Goal: Book appointment/travel/reservation

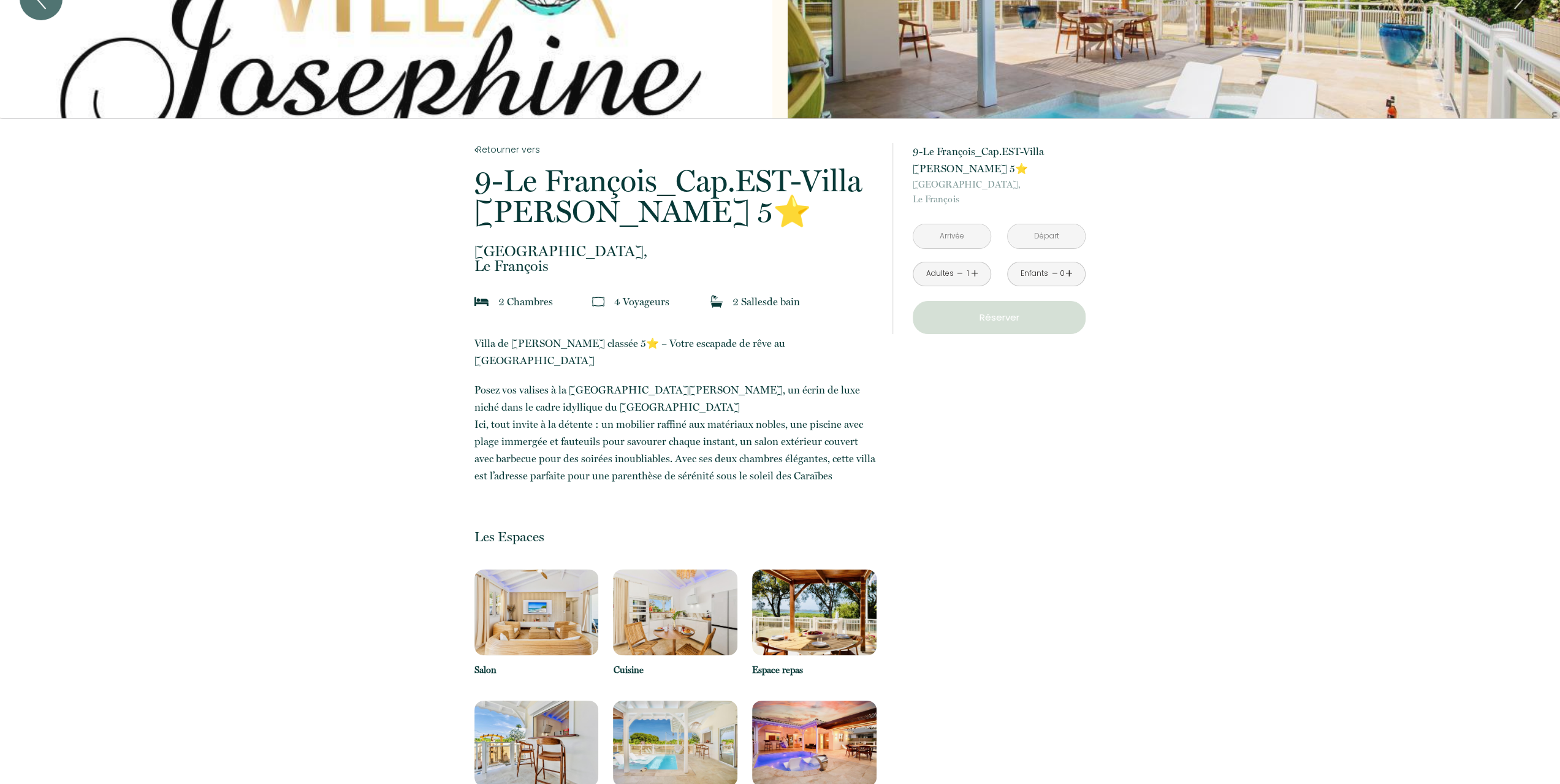
scroll to position [123, 0]
click at [943, 233] on input "text" at bounding box center [952, 235] width 77 height 24
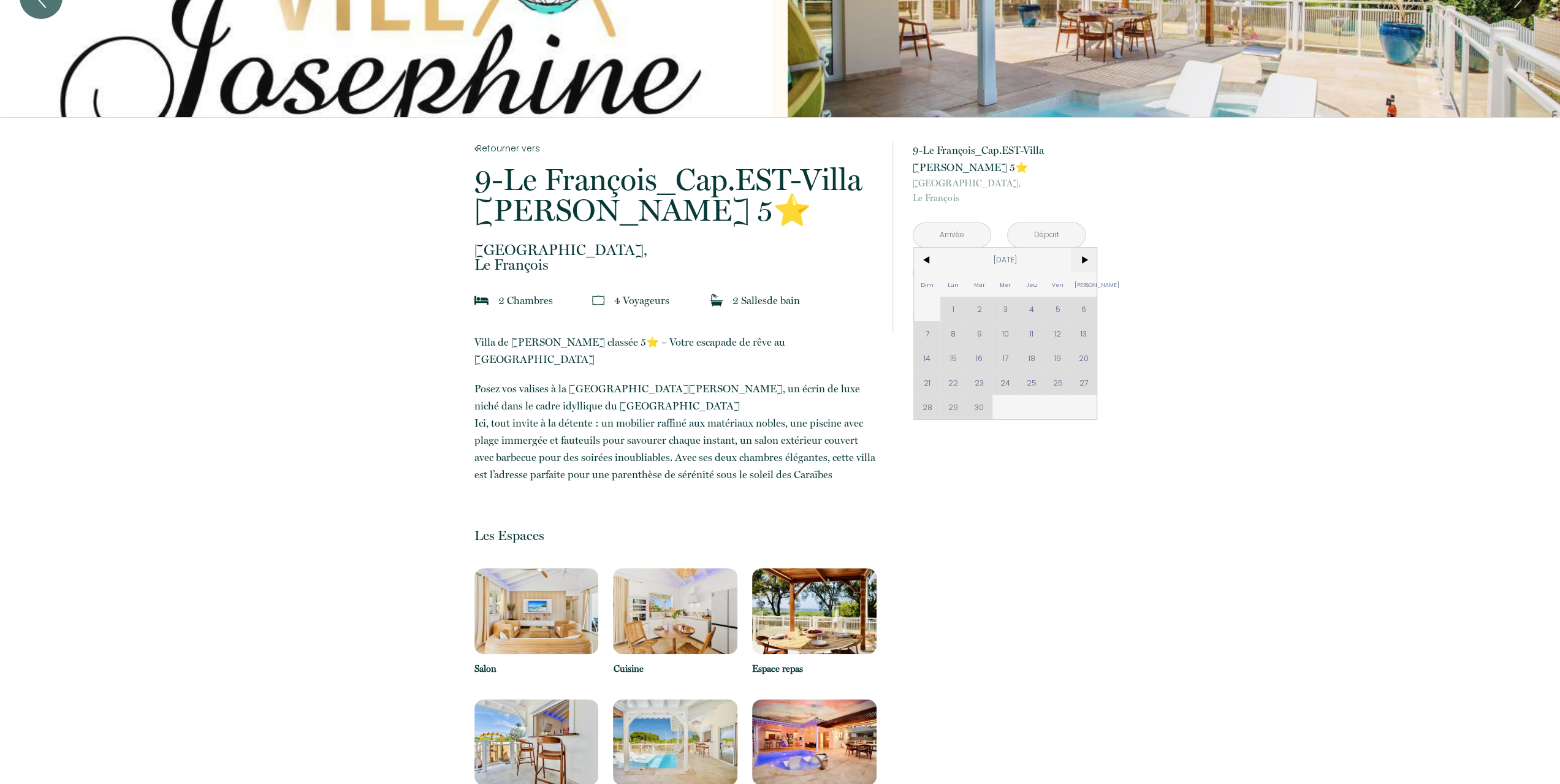
click at [1083, 262] on span ">" at bounding box center [1084, 260] width 27 height 25
click at [1082, 262] on span ">" at bounding box center [1084, 260] width 27 height 25
click at [1082, 263] on span ">" at bounding box center [1084, 260] width 27 height 25
click at [982, 383] on div "Dim Lun Mar Mer Jeu Ven Sam 1 2 3 4 5 6 7 8 9 10 11 12 13 14 15 16 17 18 19 20 …" at bounding box center [1006, 333] width 183 height 171
click at [977, 381] on div "Dim Lun Mar Mer Jeu Ven Sam 1 2 3 4 5 6 7 8 9 10 11 12 13 14 15 16 17 18 19 20 …" at bounding box center [1006, 333] width 183 height 171
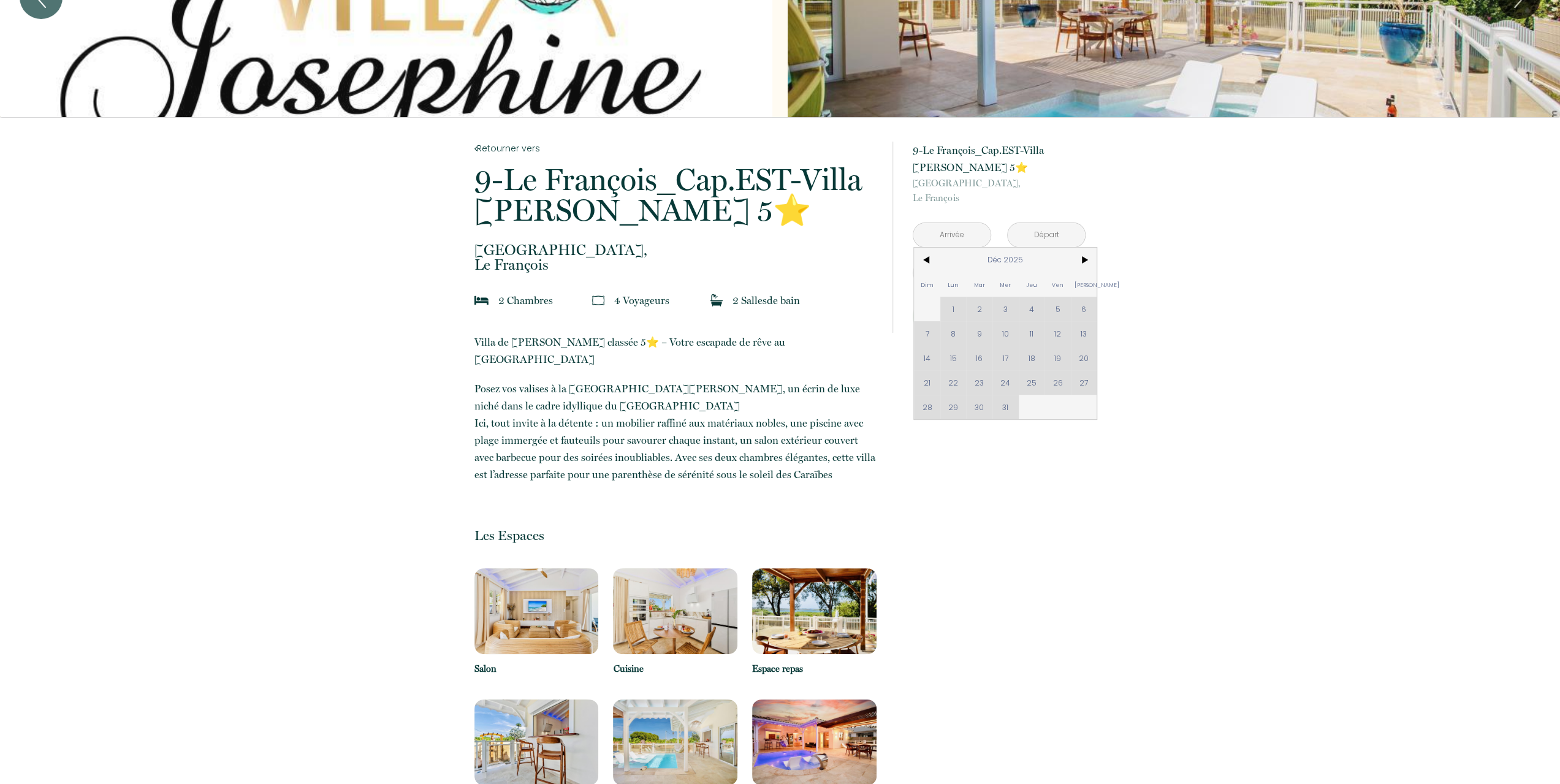
click at [977, 381] on div "Dim Lun Mar Mer Jeu Ven Sam 1 2 3 4 5 6 7 8 9 10 11 12 13 14 15 16 17 18 19 20 …" at bounding box center [1006, 333] width 183 height 171
click at [963, 240] on input "text" at bounding box center [952, 235] width 77 height 24
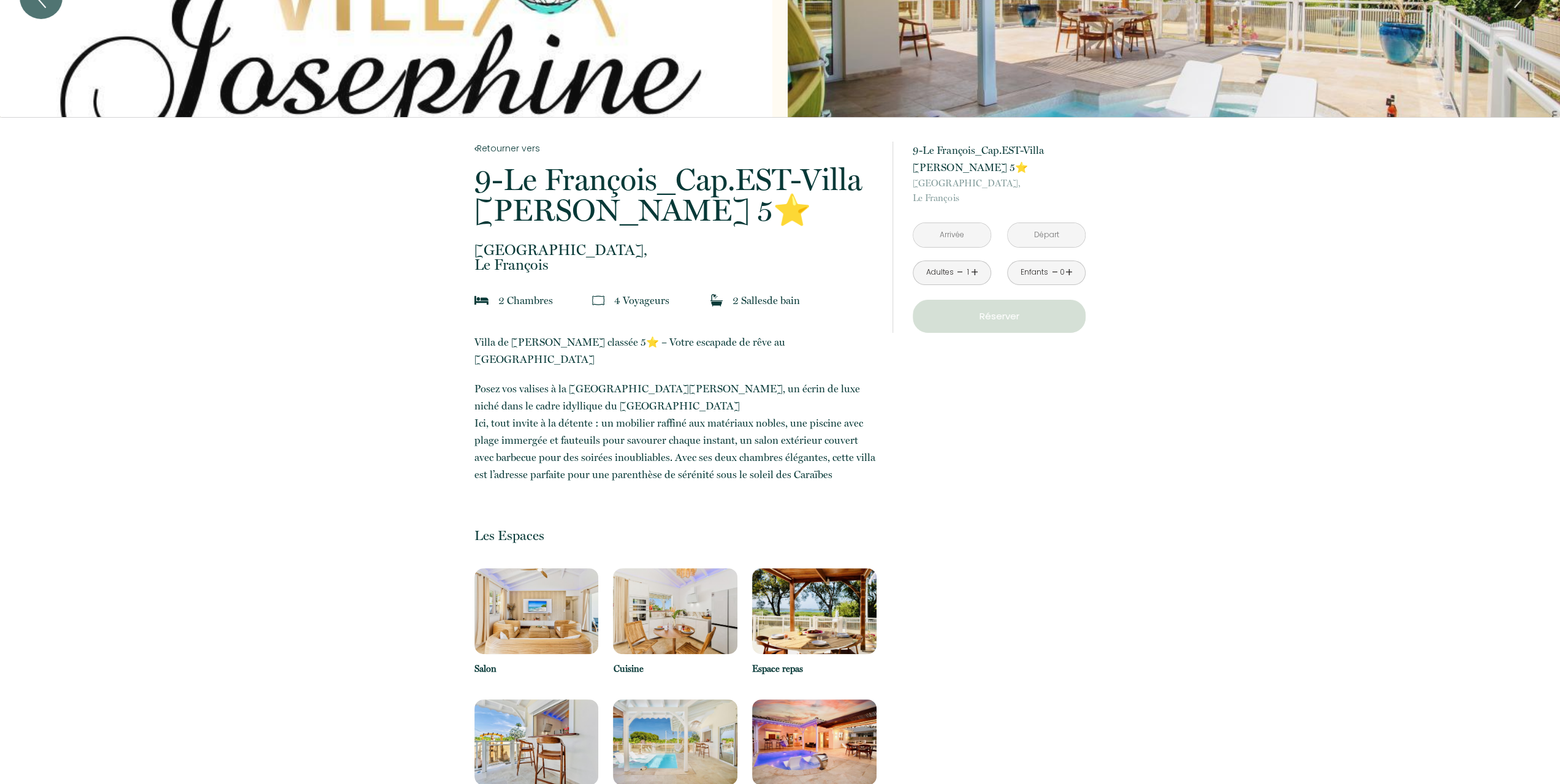
click at [963, 237] on input "text" at bounding box center [952, 235] width 77 height 24
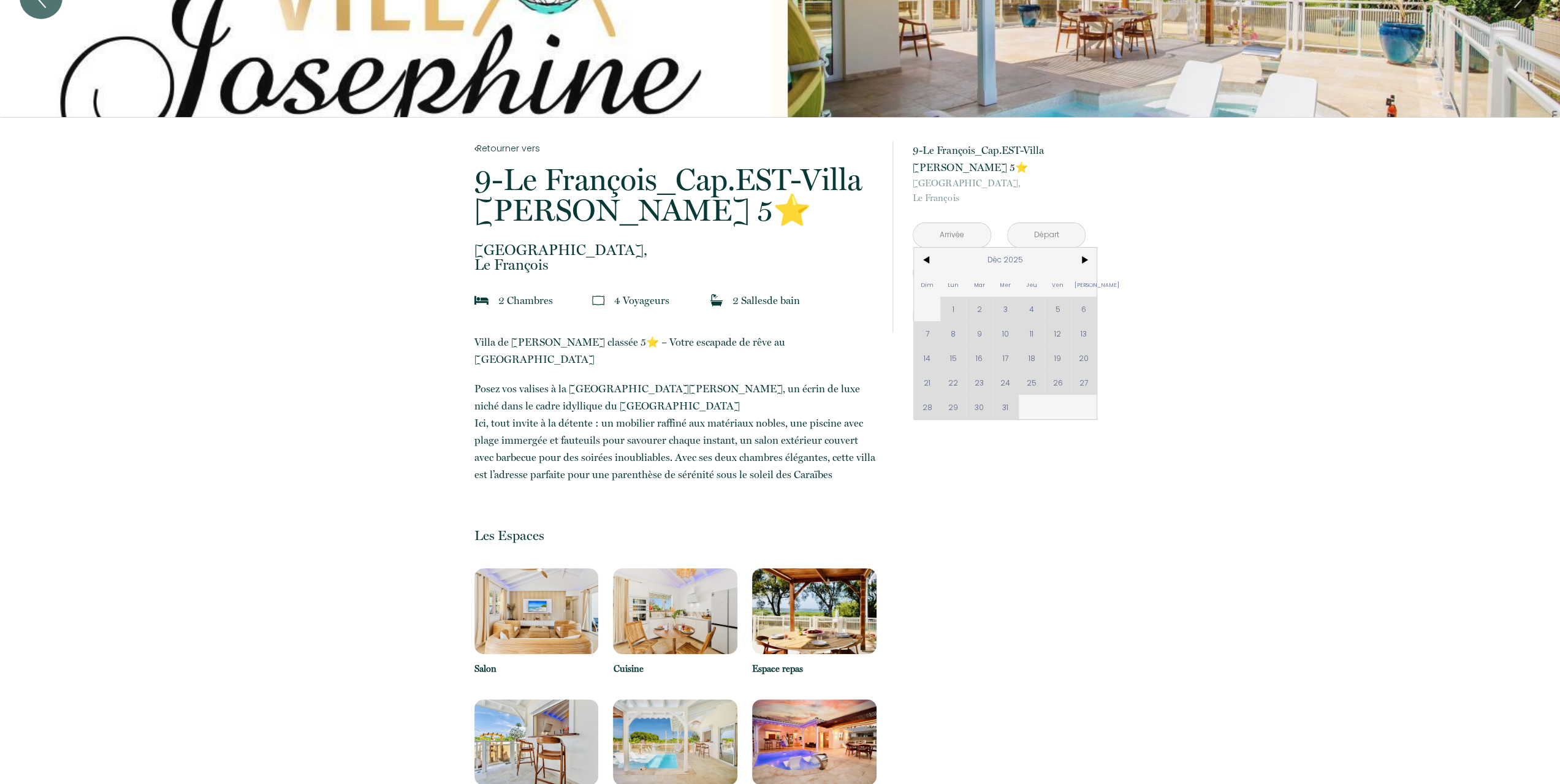
click at [977, 379] on div "Dim Lun Mar Mer Jeu Ven Sam 1 2 3 4 5 6 7 8 9 10 11 12 13 14 15 16 17 18 19 20 …" at bounding box center [1006, 333] width 183 height 171
click at [977, 236] on input "text" at bounding box center [952, 235] width 77 height 24
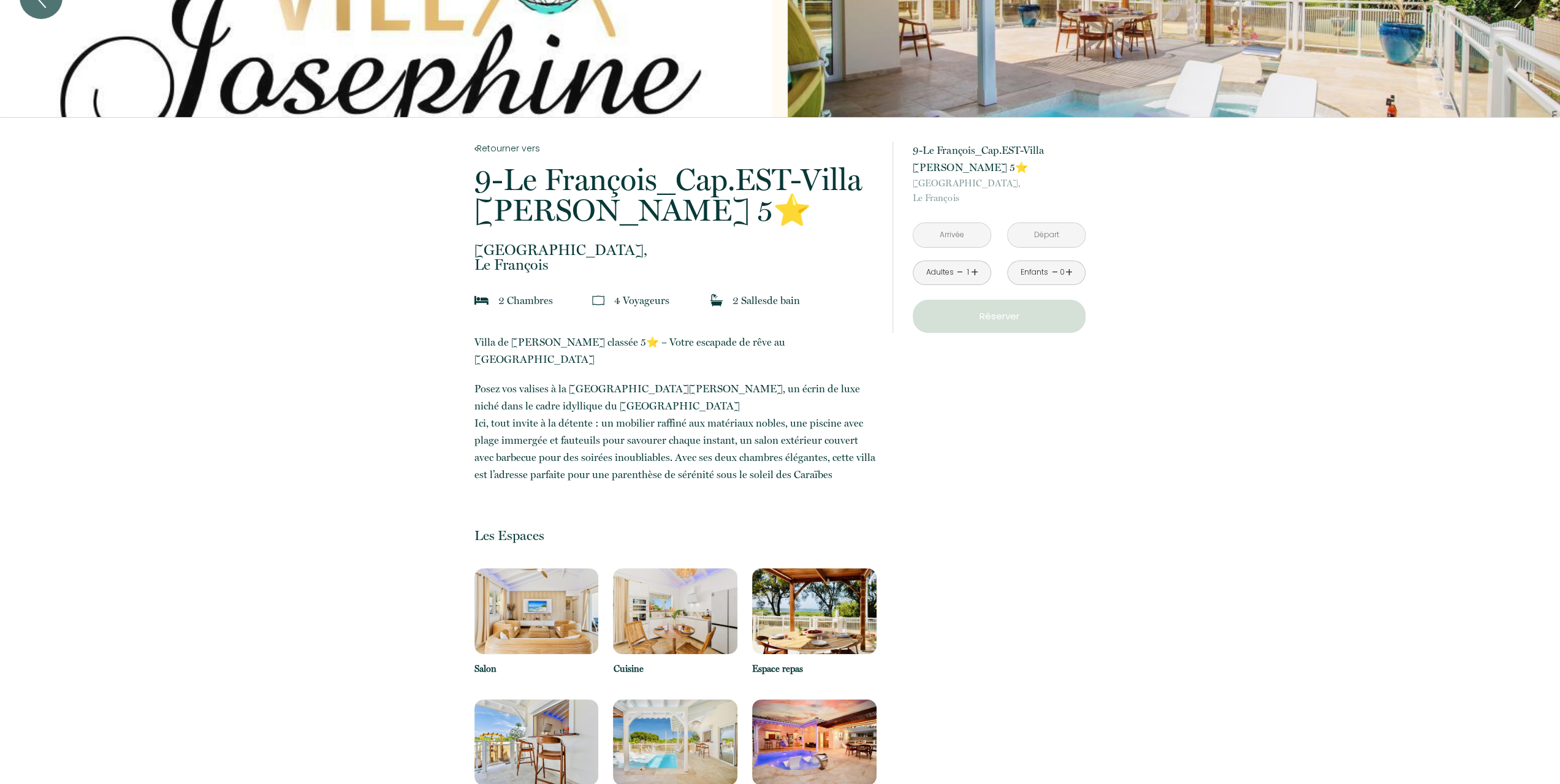
click at [977, 274] on link "+" at bounding box center [974, 272] width 8 height 19
click at [926, 237] on input "text" at bounding box center [952, 235] width 77 height 24
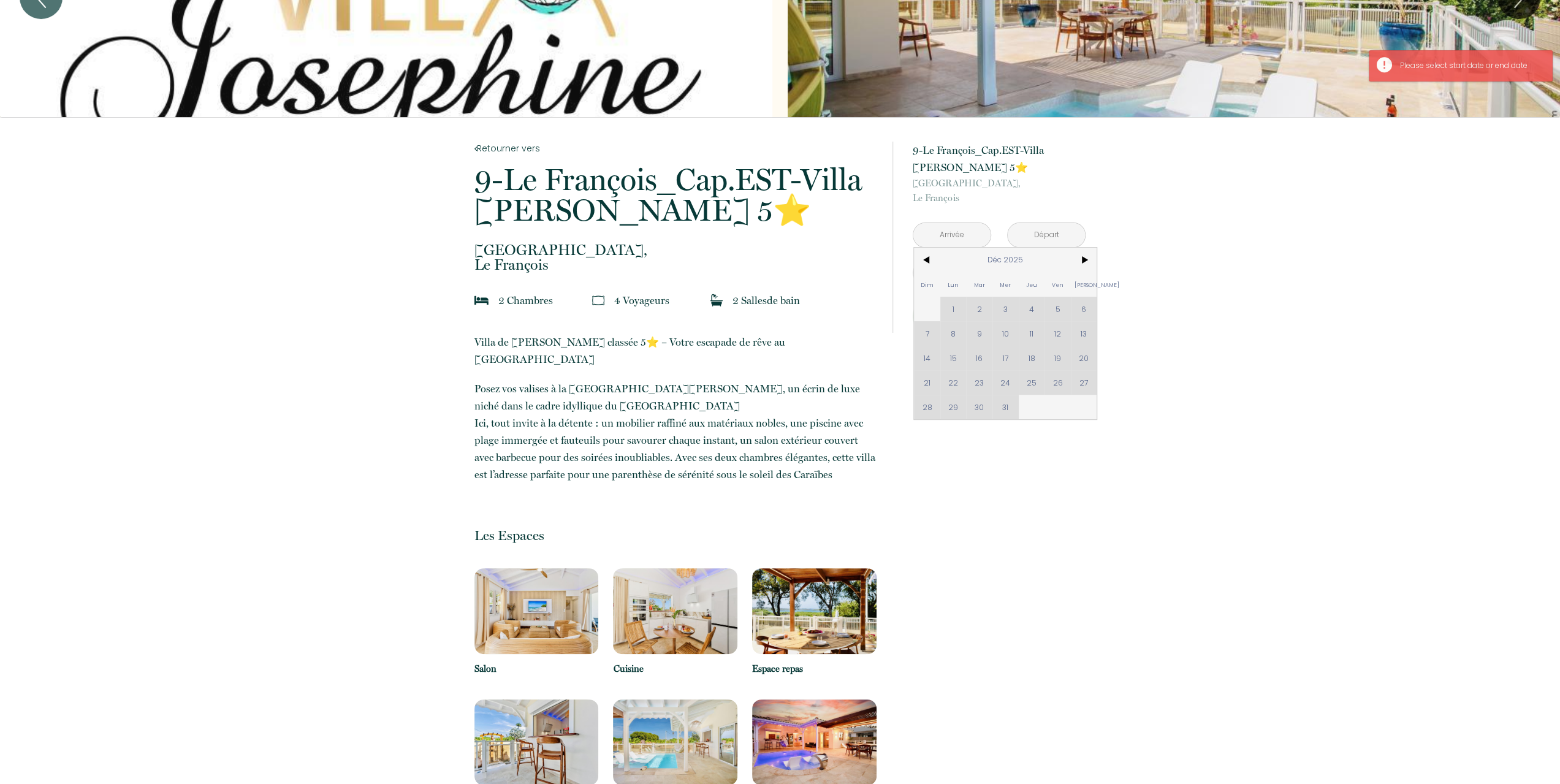
drag, startPoint x: 975, startPoint y: 381, endPoint x: 1045, endPoint y: 297, distance: 109.3
click at [975, 381] on div "Dim Lun Mar Mer Jeu Ven Sam 1 2 3 4 5 6 7 8 9 10 11 12 13 14 15 16 17 18 19 20 …" at bounding box center [1006, 333] width 183 height 171
click at [1083, 264] on span ">" at bounding box center [1084, 260] width 27 height 25
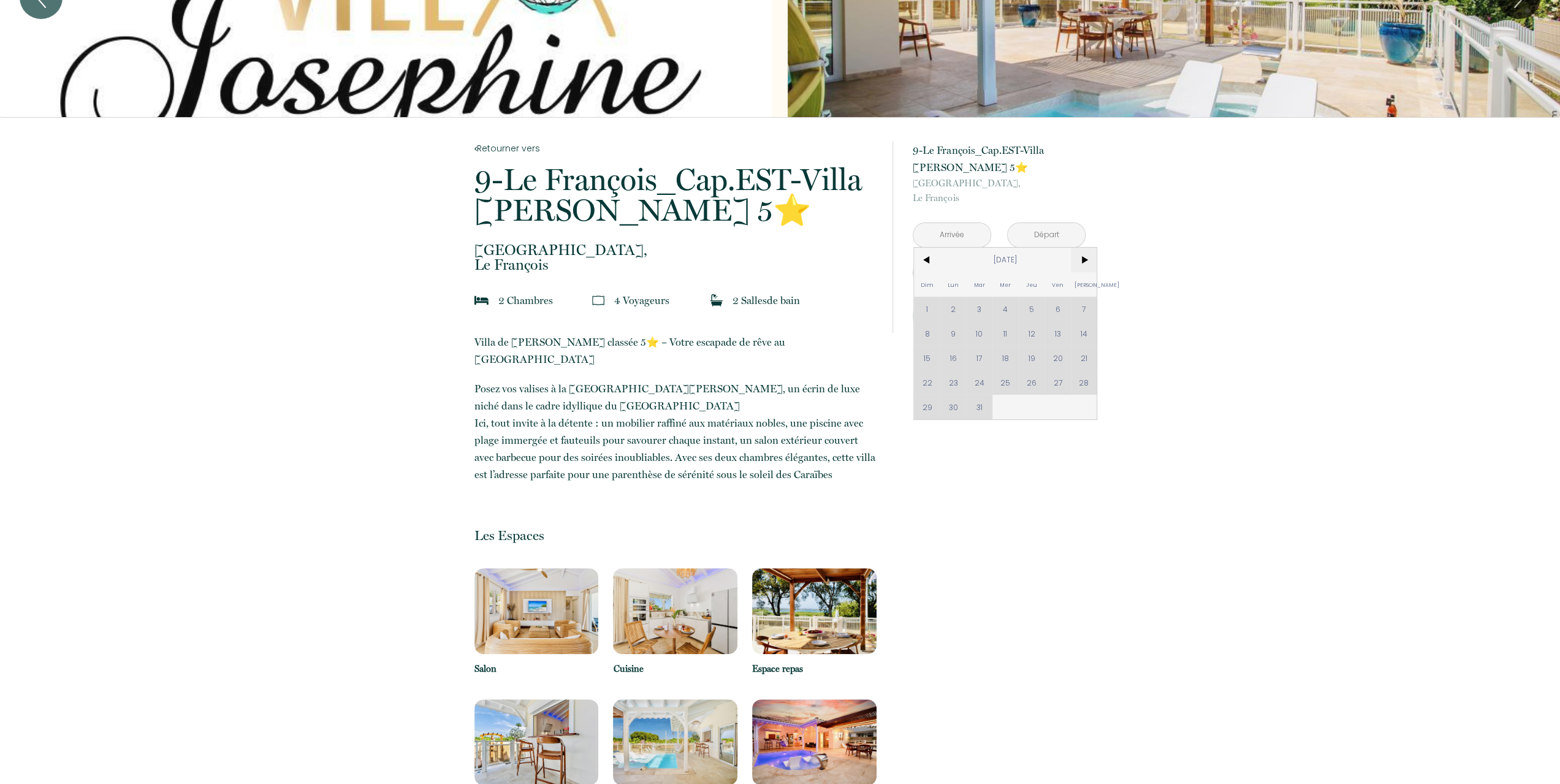
click at [1083, 264] on span ">" at bounding box center [1084, 260] width 27 height 25
drag, startPoint x: 1083, startPoint y: 264, endPoint x: 913, endPoint y: 265, distance: 170.0
click at [1083, 265] on span ">" at bounding box center [1084, 260] width 27 height 25
click at [922, 263] on span "<" at bounding box center [927, 260] width 27 height 25
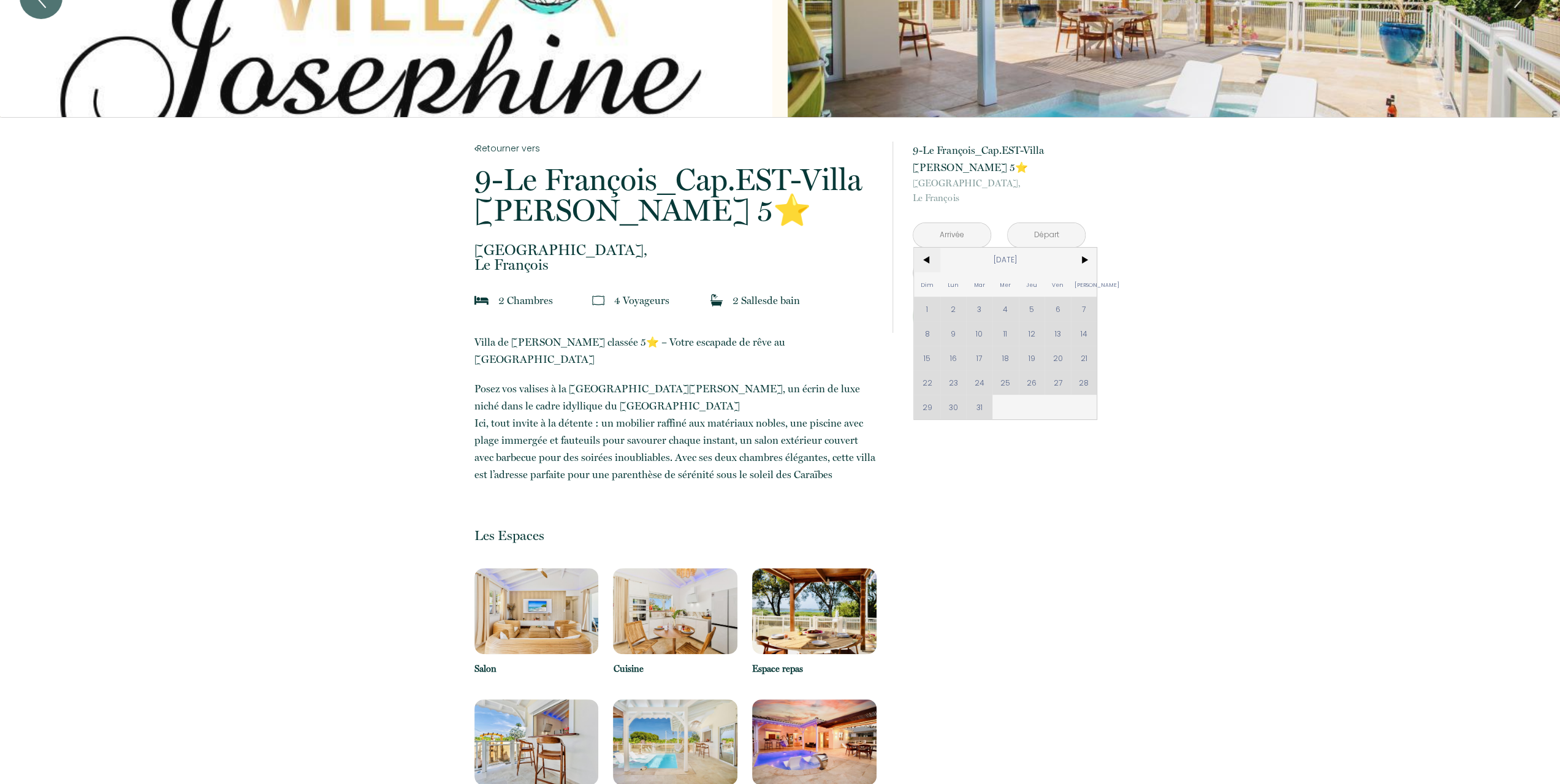
click at [923, 264] on span "<" at bounding box center [927, 260] width 27 height 25
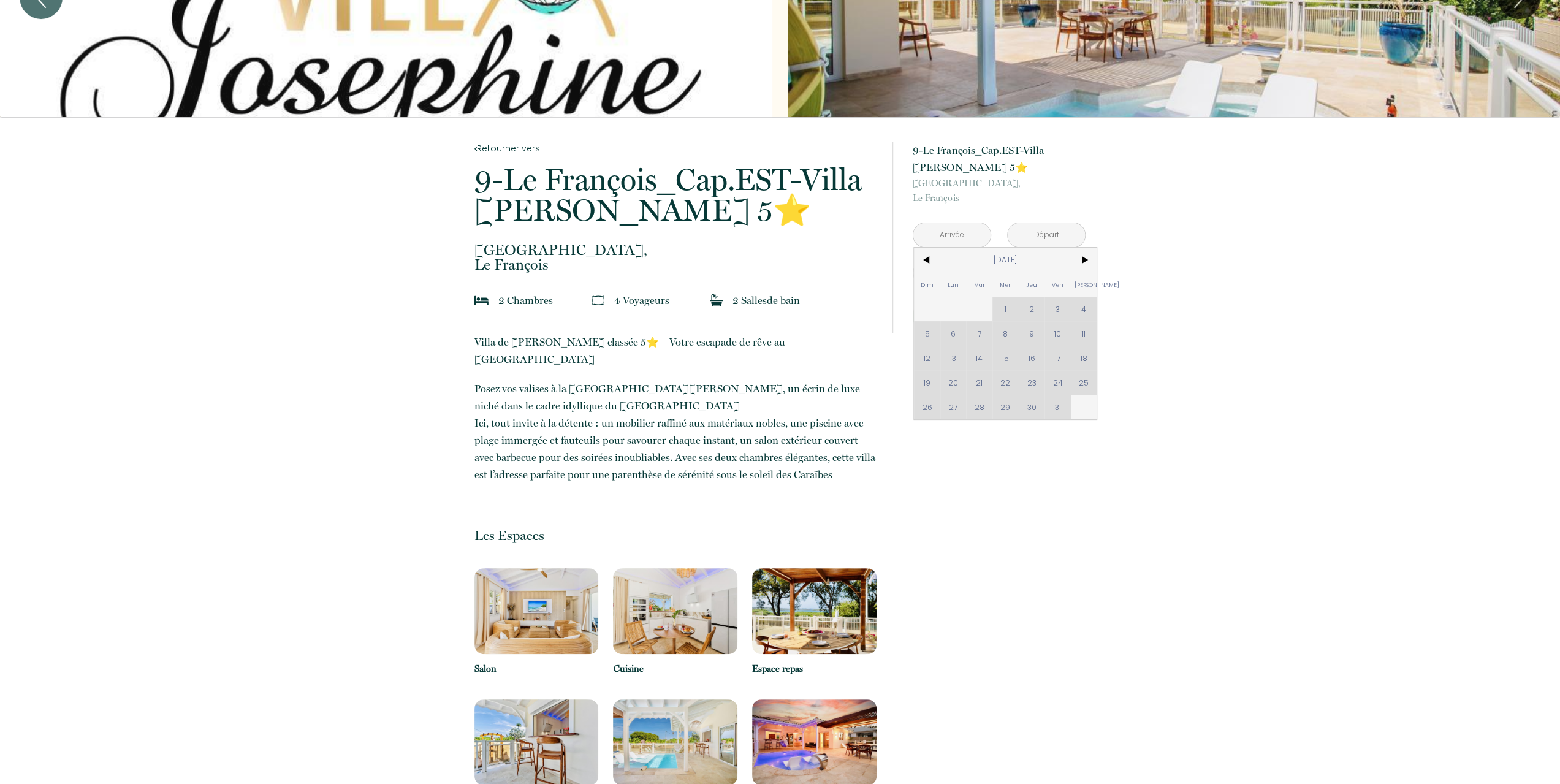
drag, startPoint x: 1038, startPoint y: 386, endPoint x: 1025, endPoint y: 369, distance: 21.4
click at [1034, 382] on div "Dim Lun Mar Mer Jeu Ven Sam 1 2 3 4 5 6 7 8 9 10 11 12 13 14 15 16 17 18 19 20 …" at bounding box center [1006, 333] width 183 height 171
click at [1021, 366] on div "Dim Lun Mar Mer Jeu Ven Sam 1 2 3 4 5 6 7 8 9 10 11 12 13 14 15 16 17 18 19 20 …" at bounding box center [1006, 333] width 183 height 171
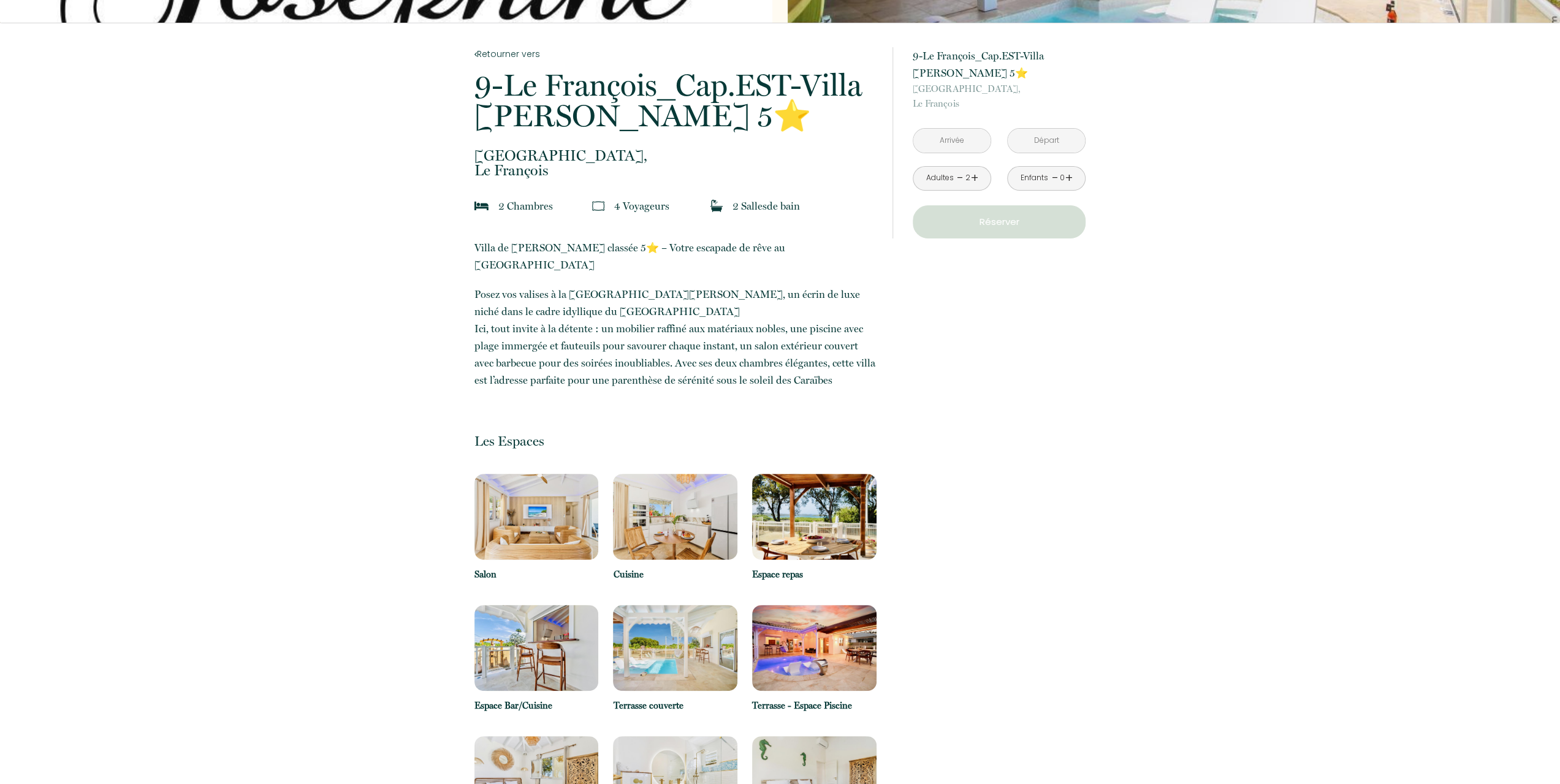
scroll to position [0, 0]
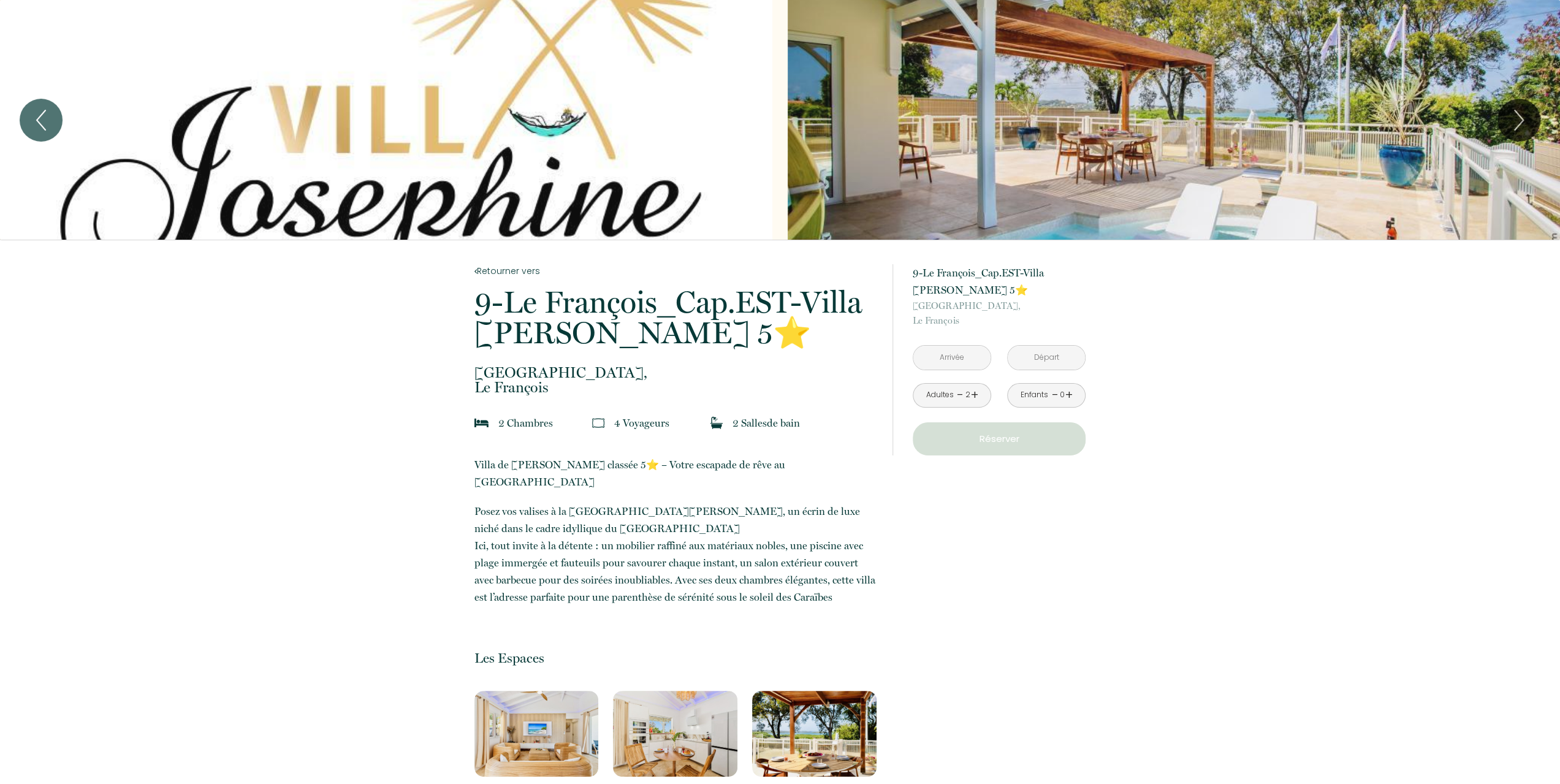
click at [980, 359] on input "text" at bounding box center [952, 357] width 77 height 24
